Goal: Check status: Check status

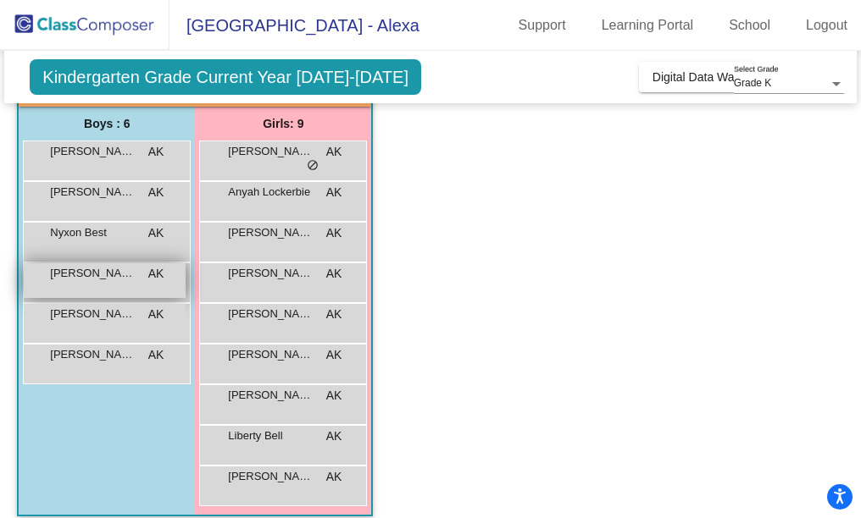
scroll to position [76, 0]
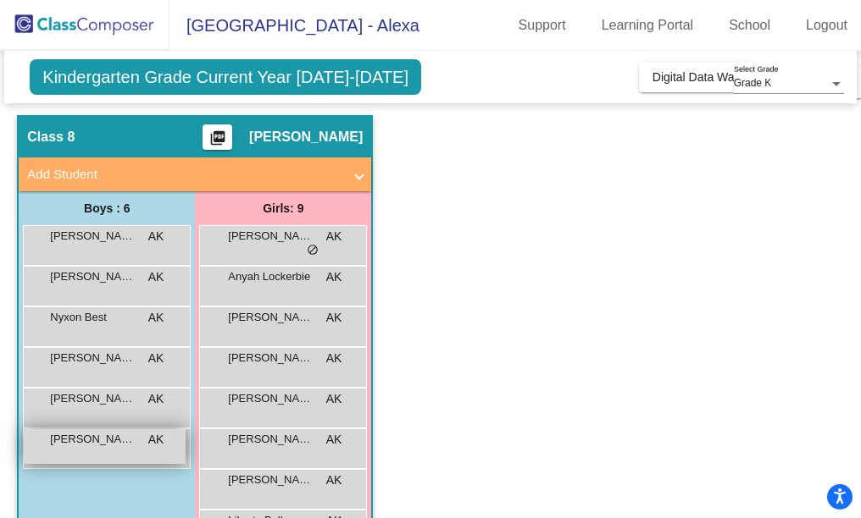
click at [130, 431] on span "[PERSON_NAME]" at bounding box center [92, 439] width 85 height 17
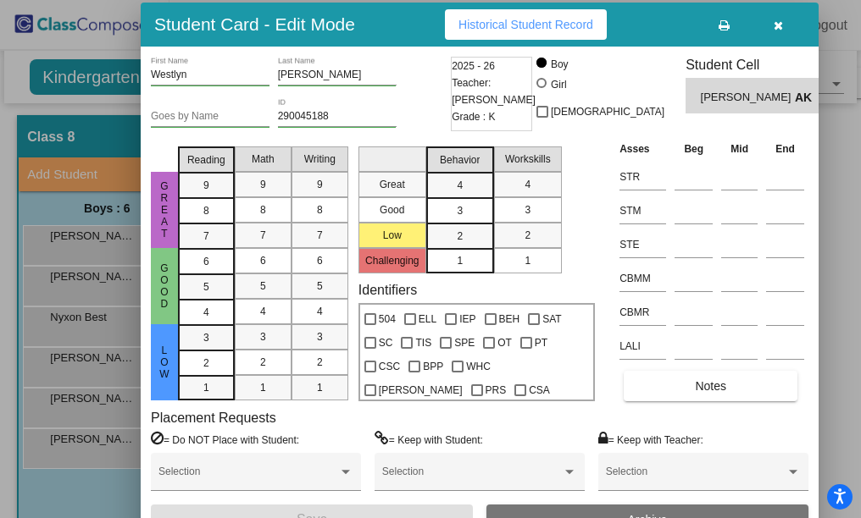
drag, startPoint x: 610, startPoint y: 25, endPoint x: 357, endPoint y: 26, distance: 253.3
click at [358, 26] on div "Student Card - Edit Mode Historical Student Record" at bounding box center [480, 25] width 678 height 44
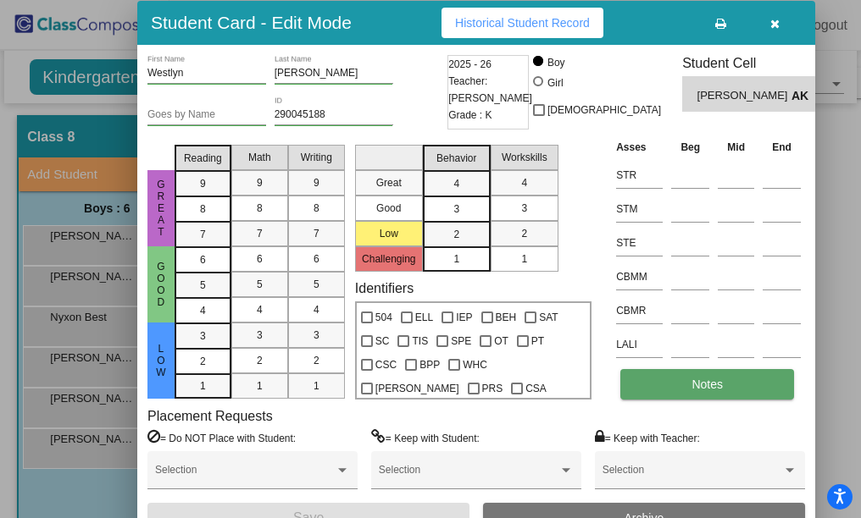
click at [702, 381] on button "Notes" at bounding box center [707, 384] width 174 height 30
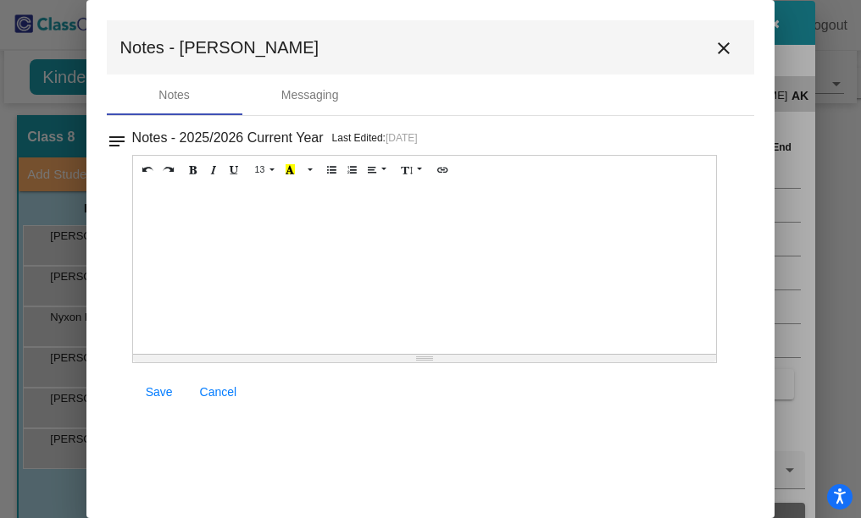
click at [717, 59] on button "close" at bounding box center [724, 47] width 34 height 34
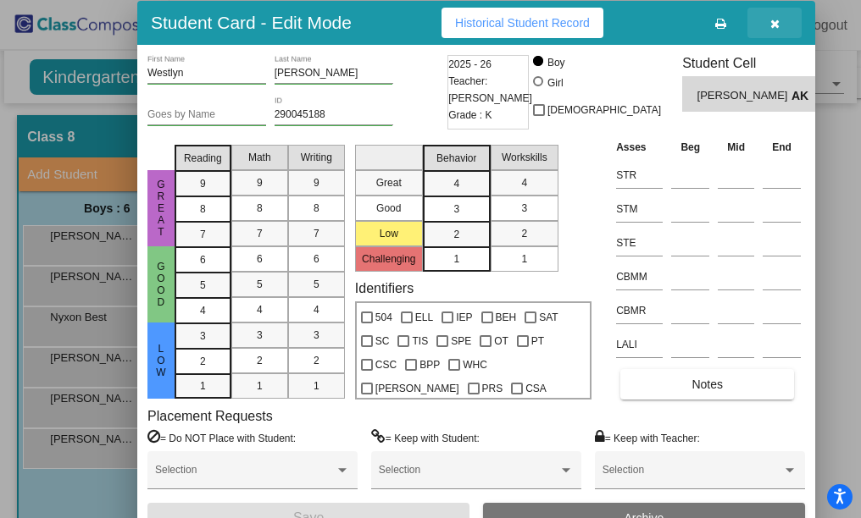
click at [747, 25] on button "button" at bounding box center [774, 23] width 54 height 30
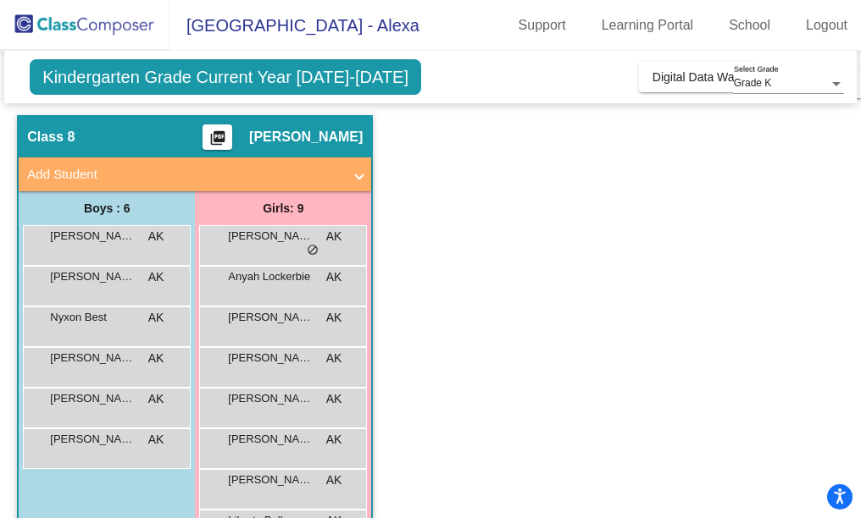
scroll to position [0, 0]
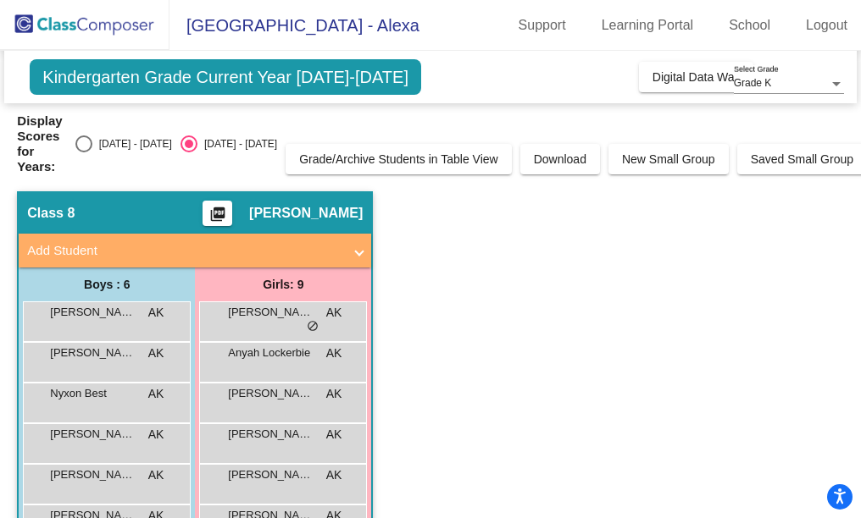
click at [112, 136] on div "[DATE] - [DATE]" at bounding box center [132, 143] width 80 height 15
click at [84, 152] on input "[DATE] - [DATE]" at bounding box center [83, 152] width 1 height 1
radio input "true"
